Goal: Transaction & Acquisition: Subscribe to service/newsletter

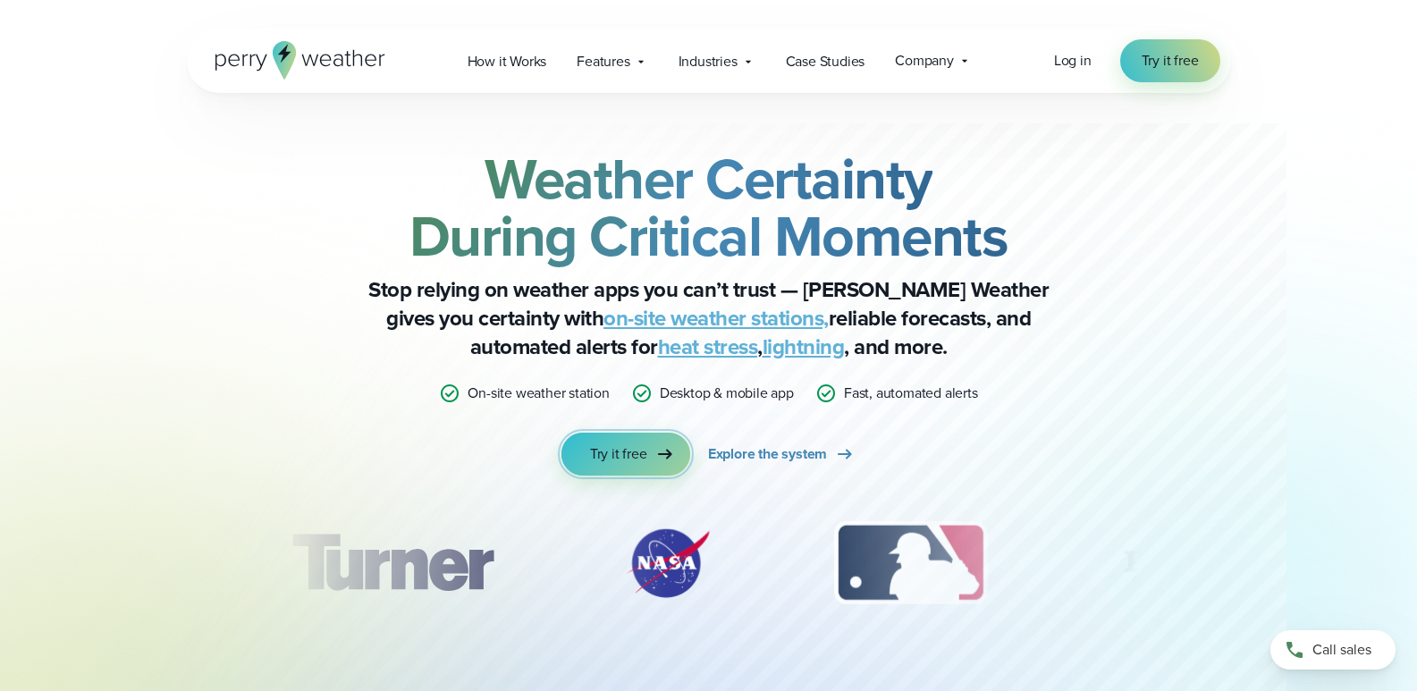
click at [637, 445] on span "Try it free" at bounding box center [618, 453] width 57 height 21
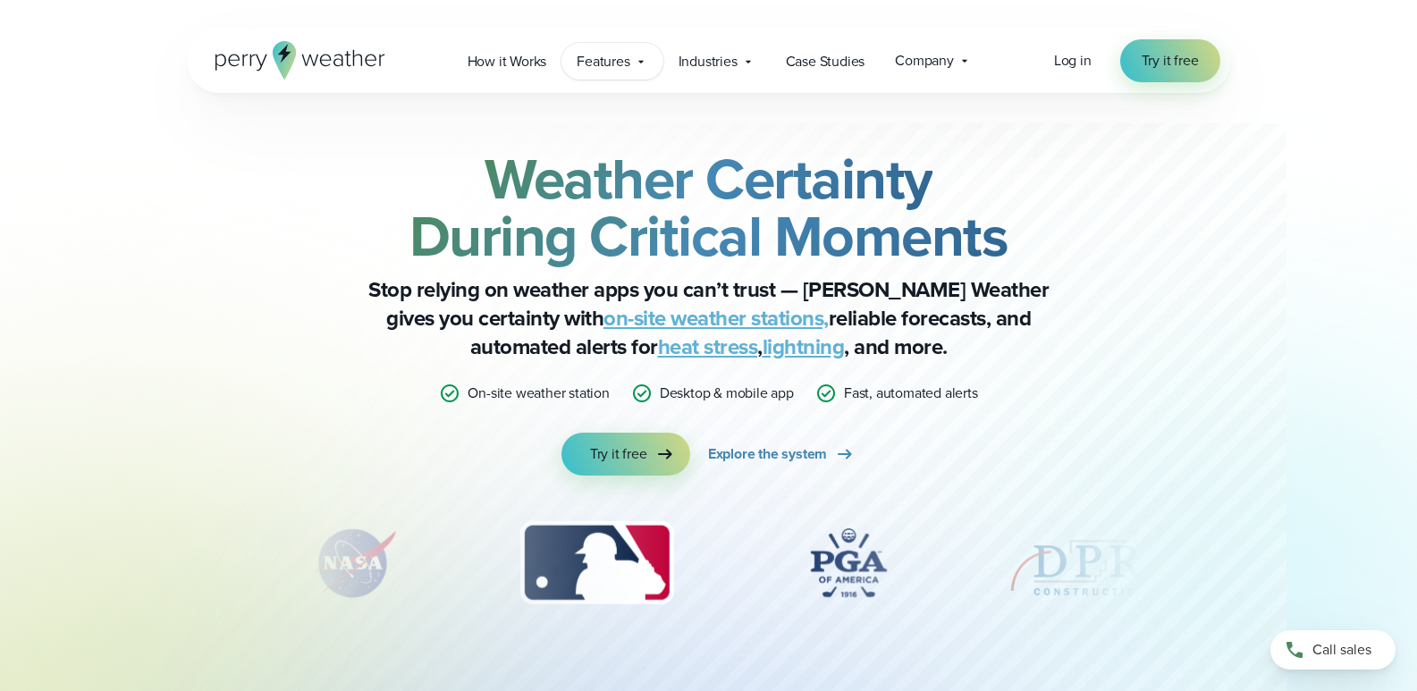
click at [610, 64] on span "Features" at bounding box center [602, 61] width 53 height 21
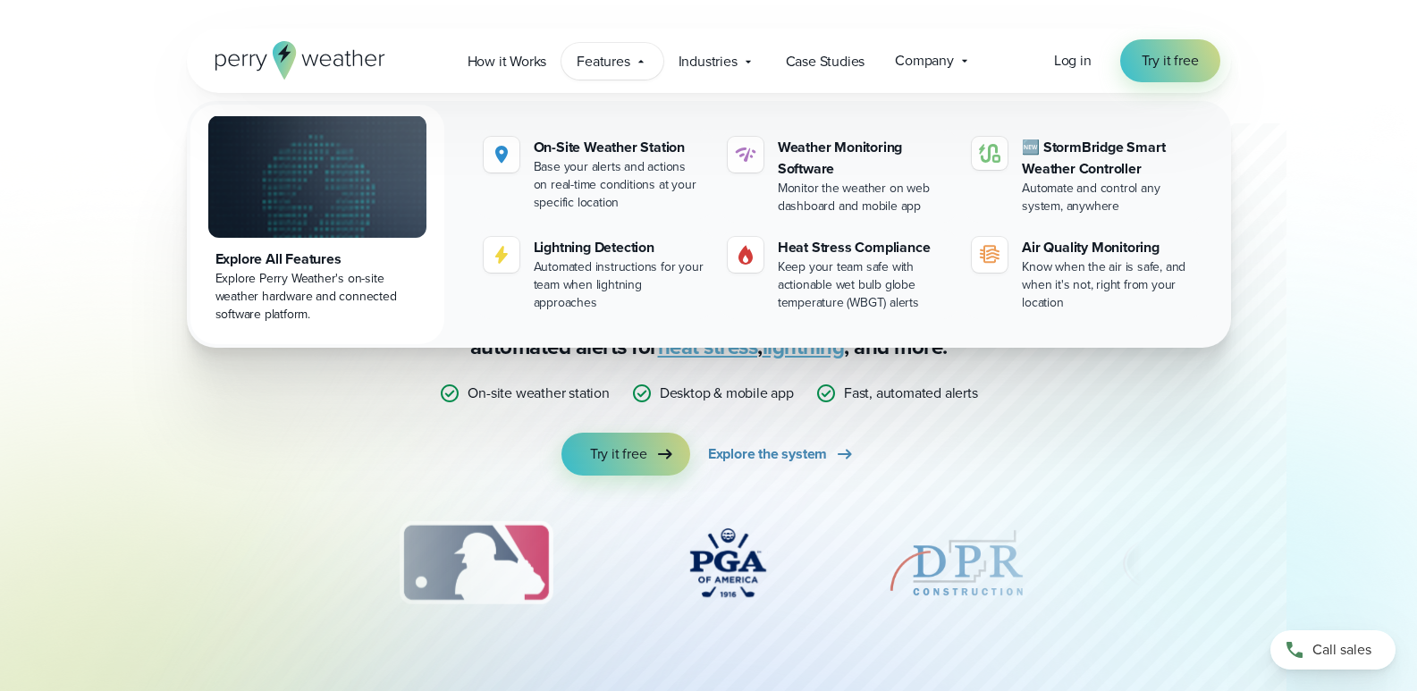
click at [1314, 338] on div "Weather Certainty During Critical Moments Stop relying on weather apps you can’…" at bounding box center [708, 394] width 1287 height 602
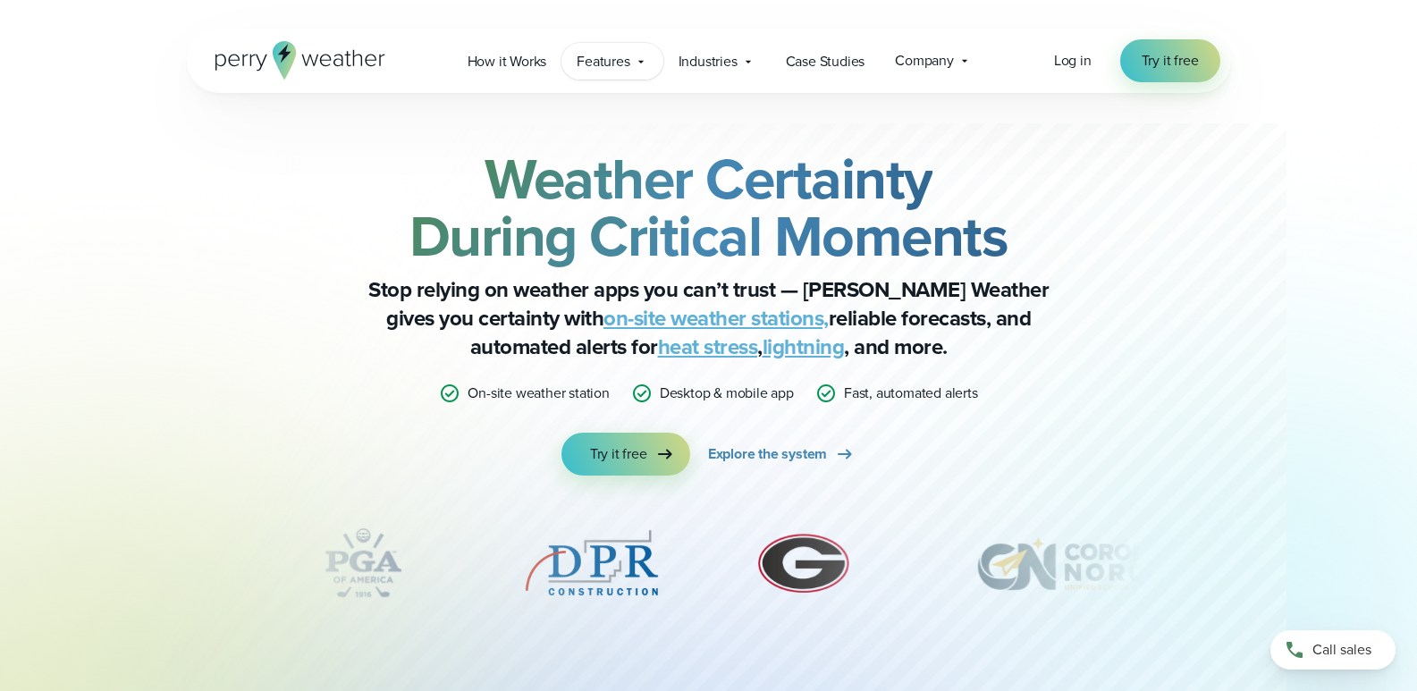
click at [607, 65] on span "Features" at bounding box center [602, 61] width 53 height 21
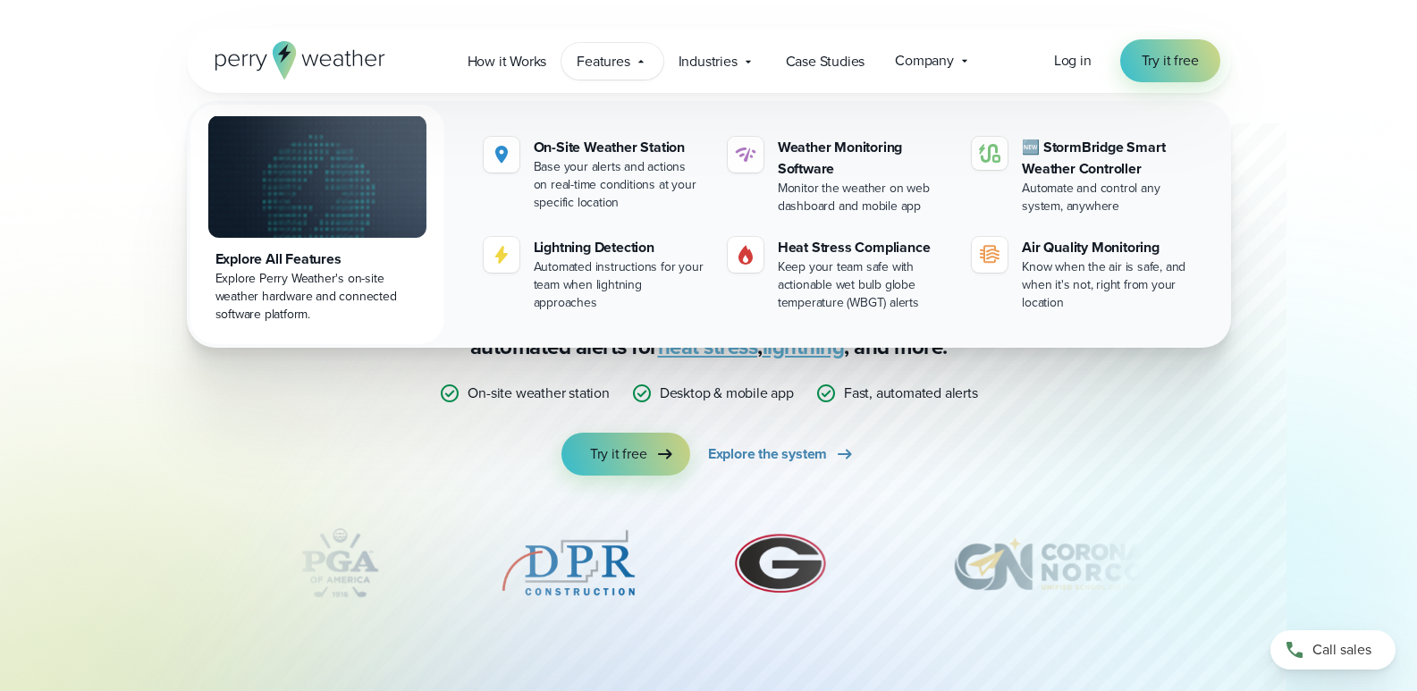
click at [315, 55] on icon at bounding box center [300, 60] width 170 height 38
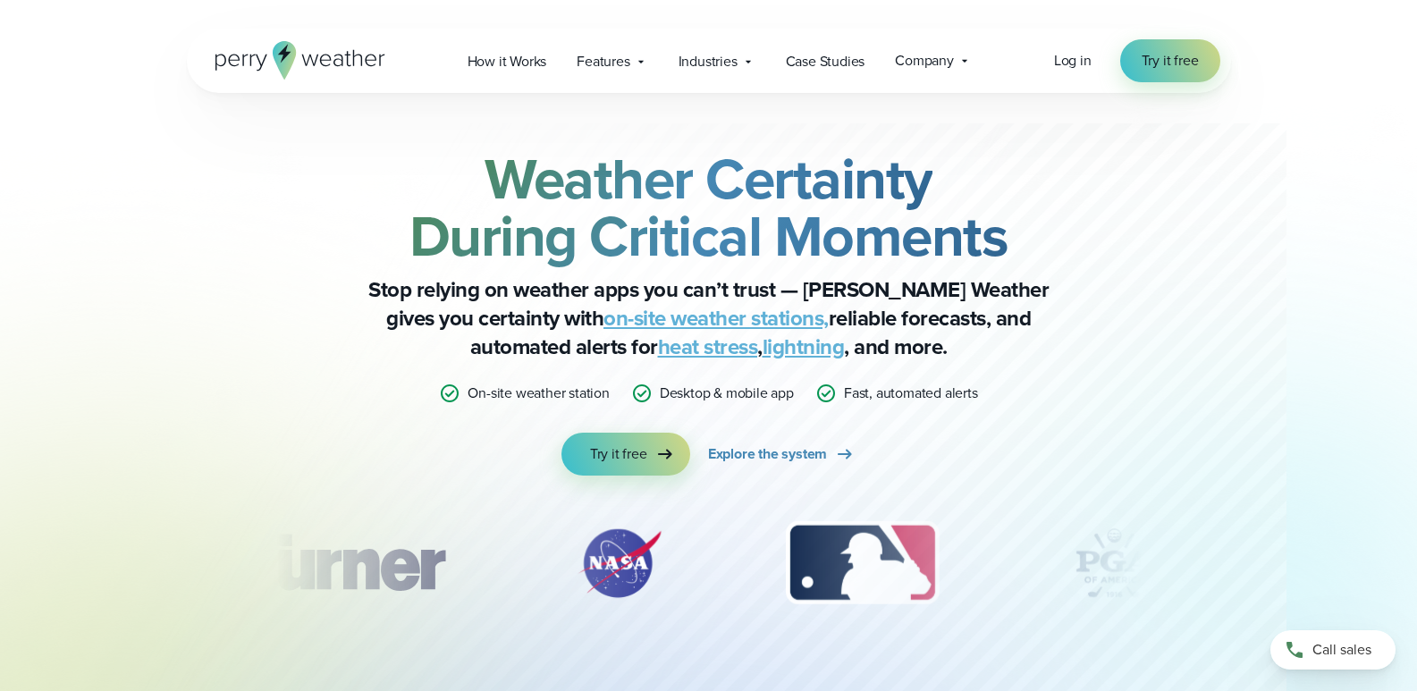
click at [671, 323] on link "on-site weather stations," at bounding box center [715, 318] width 225 height 32
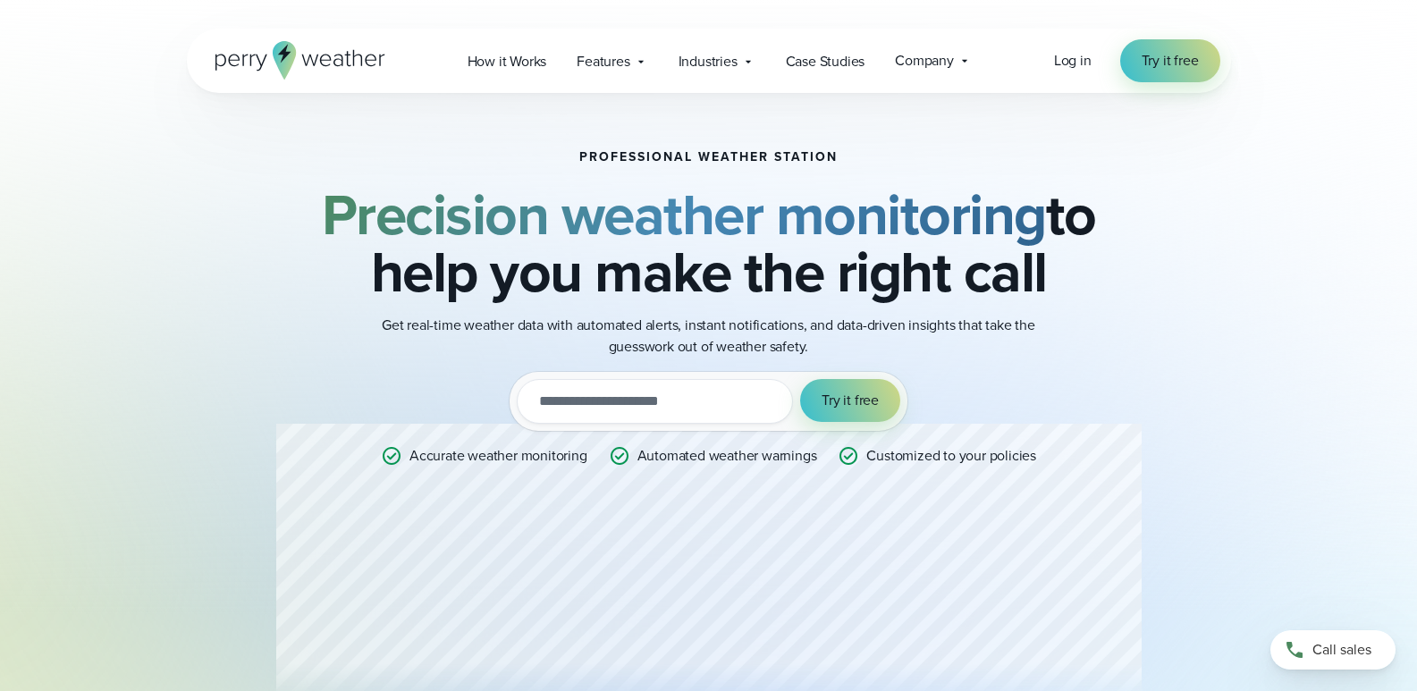
click at [766, 416] on input "email" at bounding box center [655, 401] width 276 height 45
type input "**********"
click at [837, 405] on span "Try it free" at bounding box center [849, 400] width 57 height 21
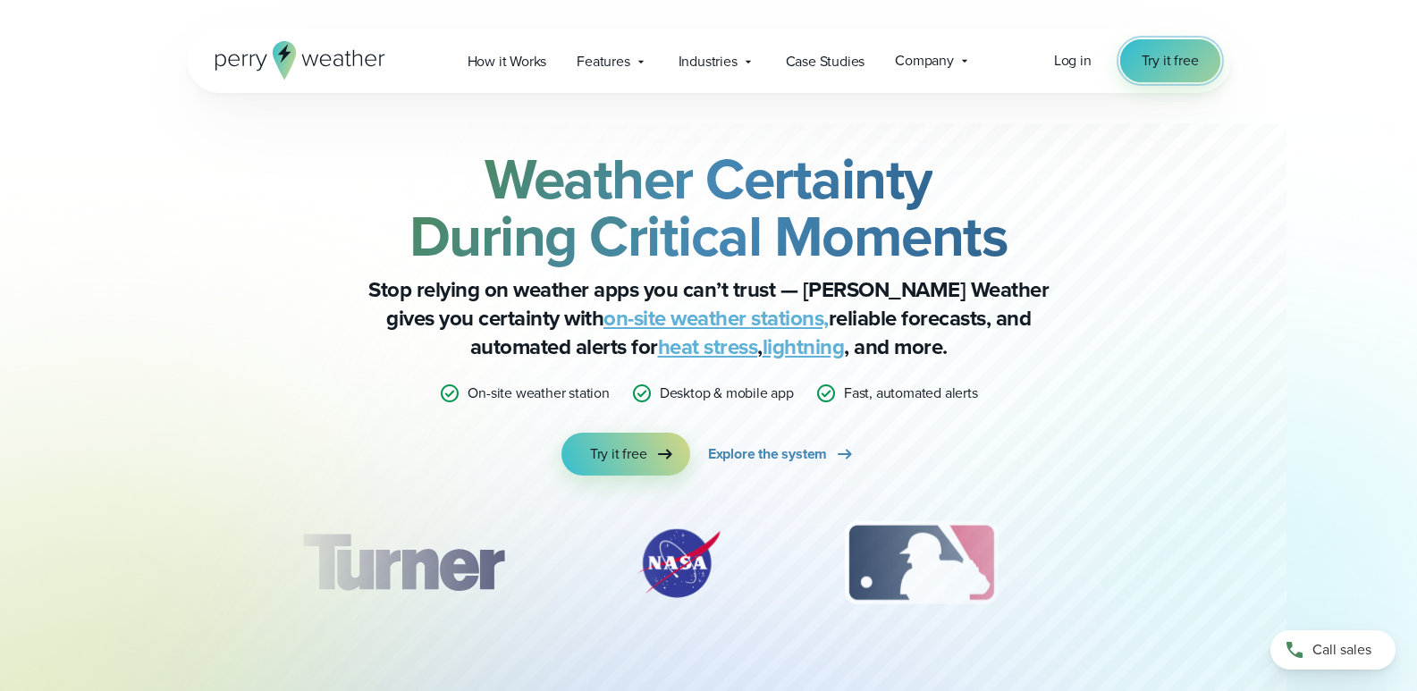
click at [1189, 68] on span "Try it free" at bounding box center [1169, 60] width 57 height 21
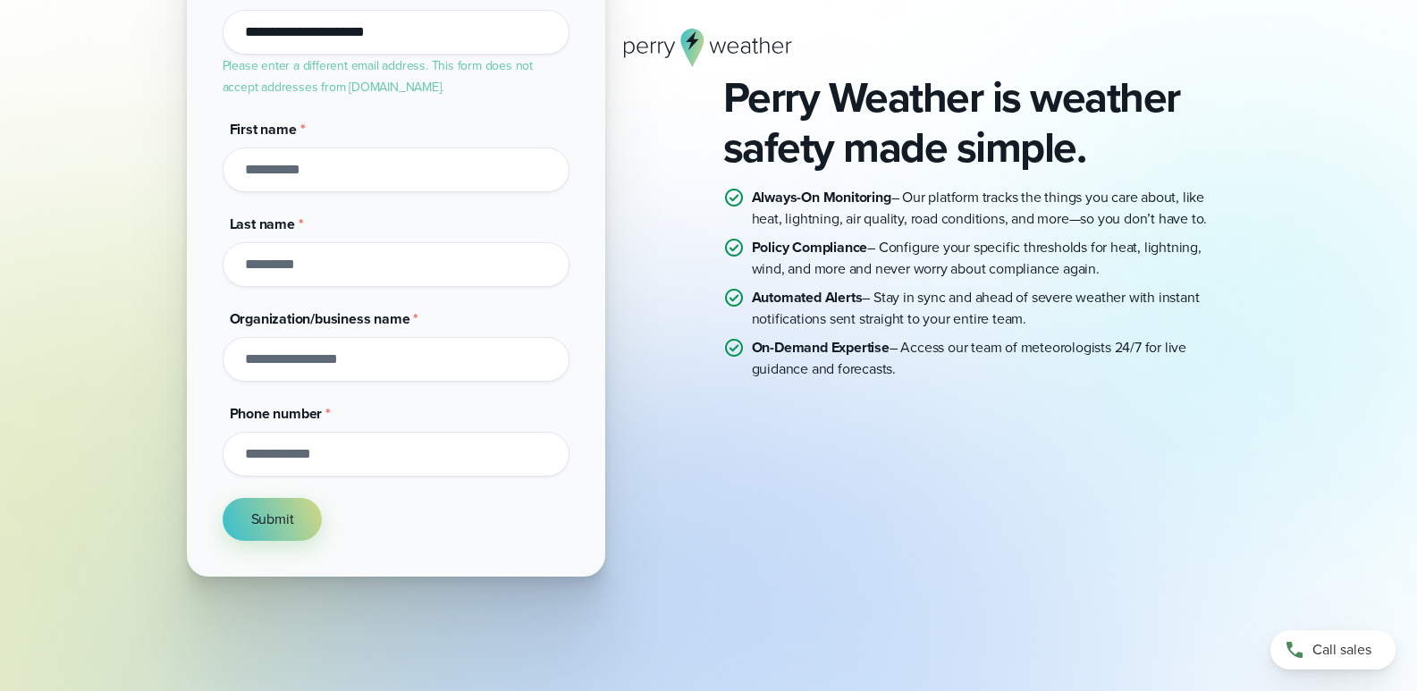
scroll to position [341, 0]
